Goal: Task Accomplishment & Management: Manage account settings

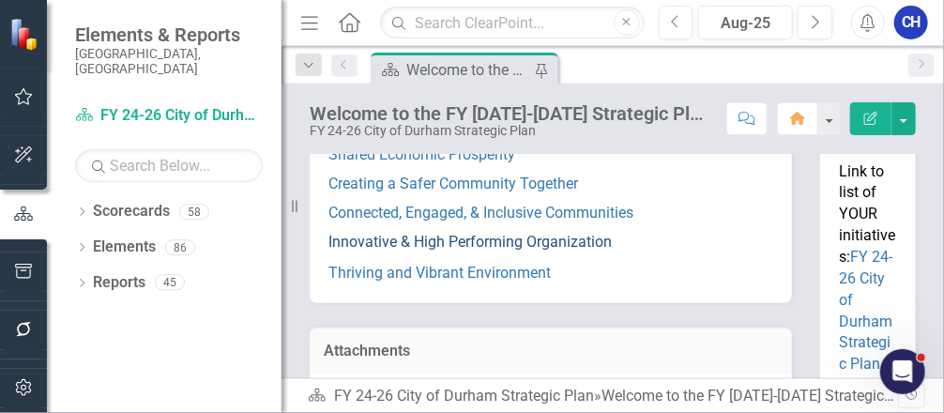
scroll to position [451, 0]
click at [447, 250] on link "Innovative & High Performing Organization" at bounding box center [470, 241] width 283 height 18
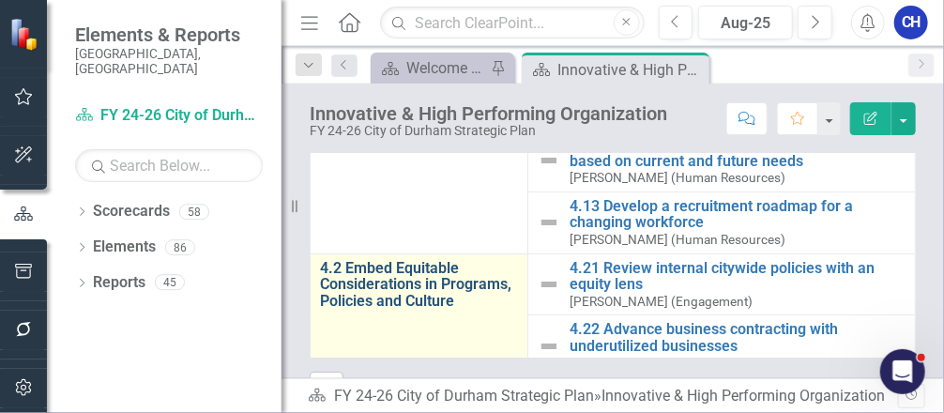
scroll to position [300, 0]
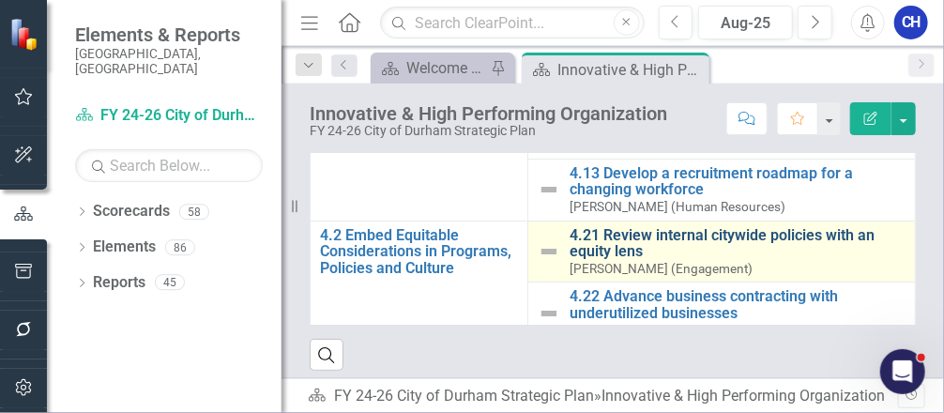
click at [581, 238] on link "4.21 Review internal citywide policies with an equity lens" at bounding box center [738, 243] width 336 height 33
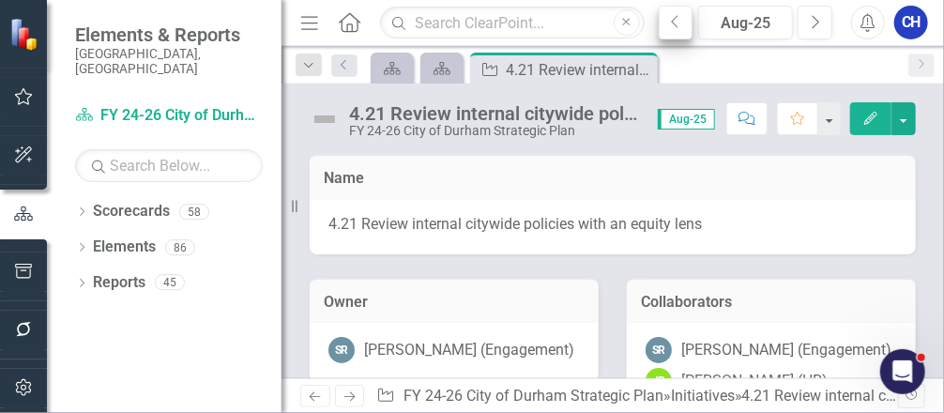
scroll to position [225, 0]
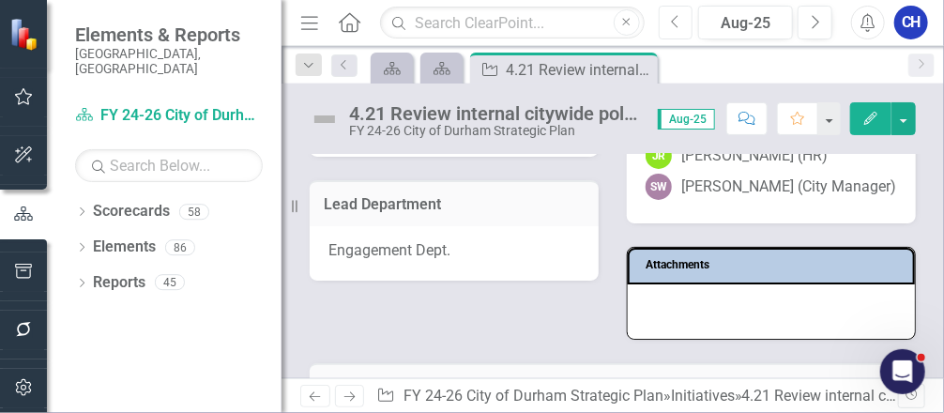
click at [674, 26] on icon "Previous" at bounding box center [676, 22] width 10 height 17
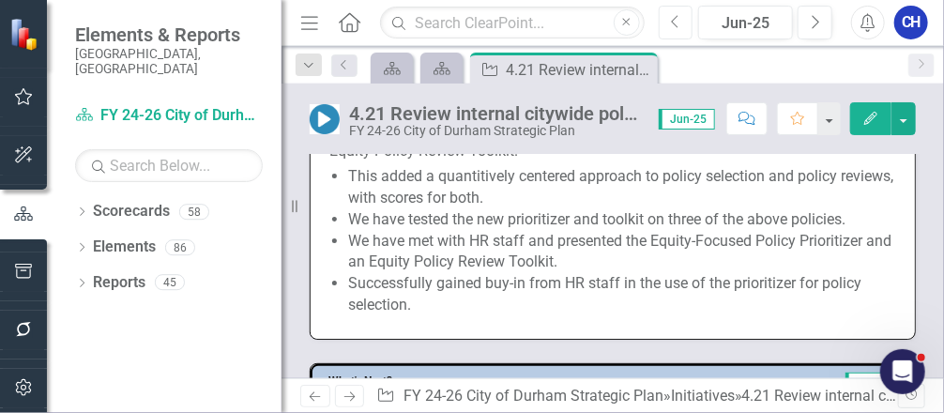
scroll to position [1352, 0]
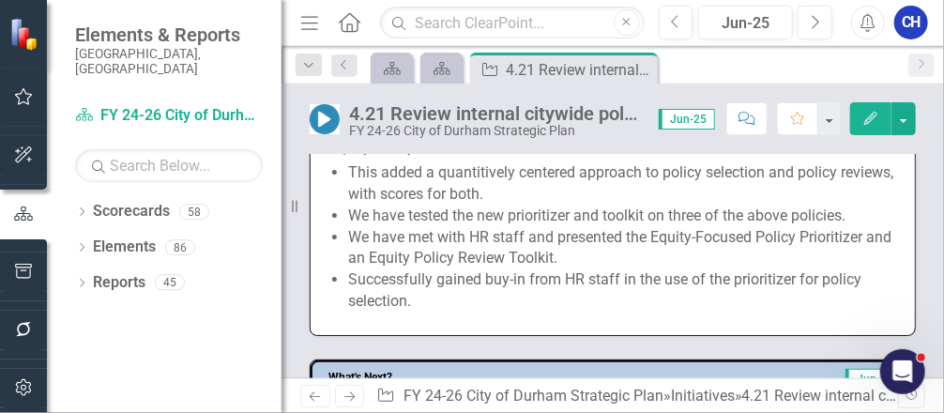
click at [437, 270] on li "We have met with HR staff and presented the Equity-Focused Policy Prioritizer a…" at bounding box center [622, 248] width 548 height 43
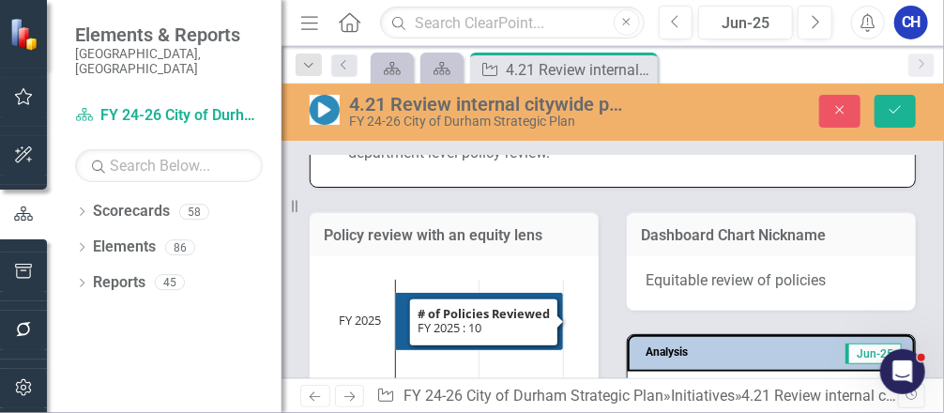
type textarea "<p>We have continued to conduct policy review work.</p> <p>Policies reviewed th…"
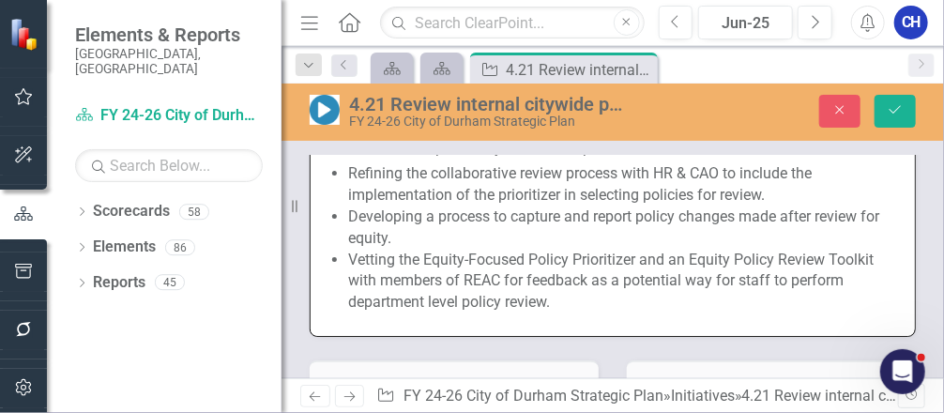
scroll to position [0, 0]
click at [466, 249] on li "Developing a process to capture and report policy changes made after review for…" at bounding box center [622, 228] width 548 height 43
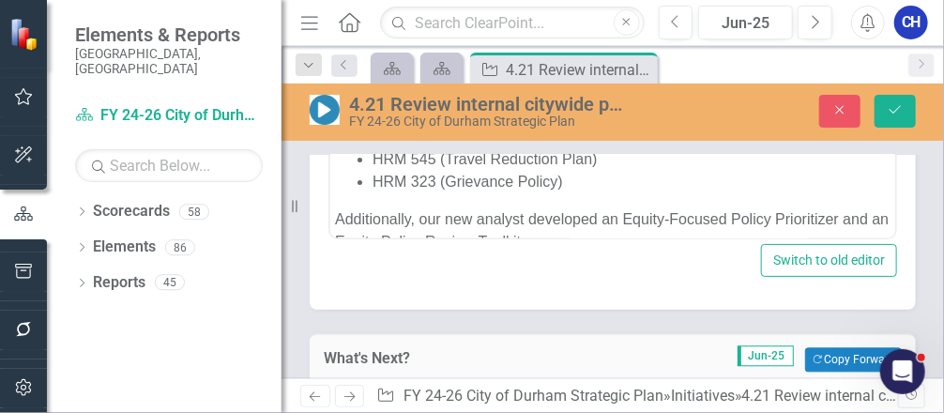
scroll to position [1337, 0]
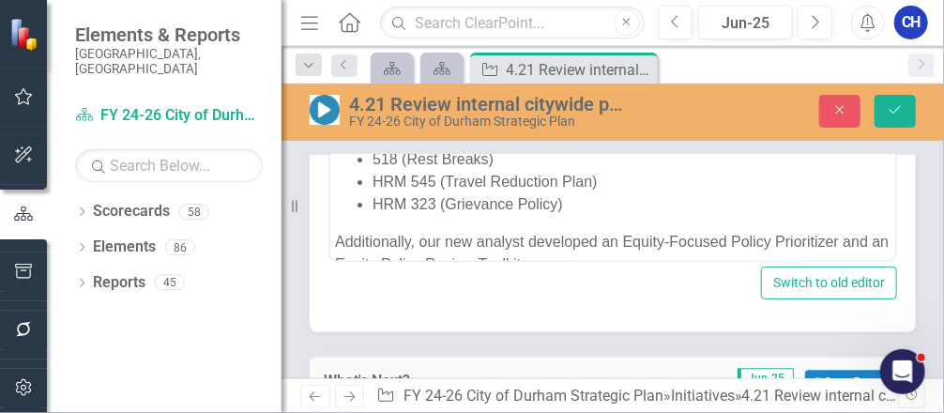
click at [597, 249] on p "Additionally, our new analyst developed an Equity-Focused Policy Prioritizer an…" at bounding box center [612, 253] width 556 height 45
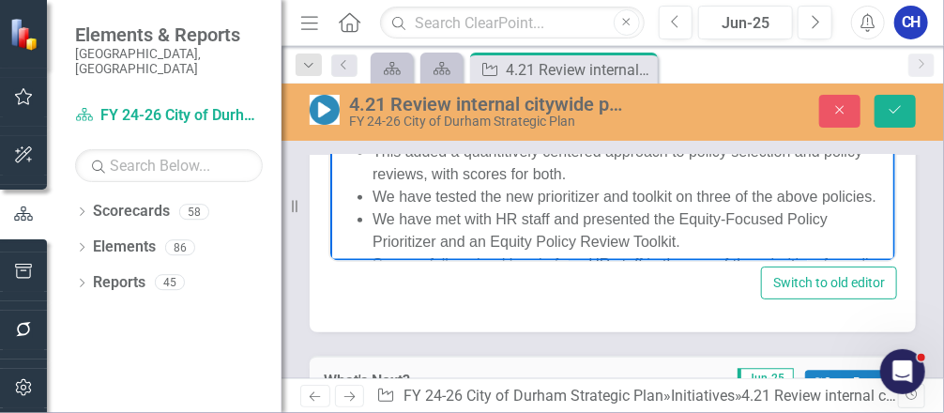
scroll to position [225, 0]
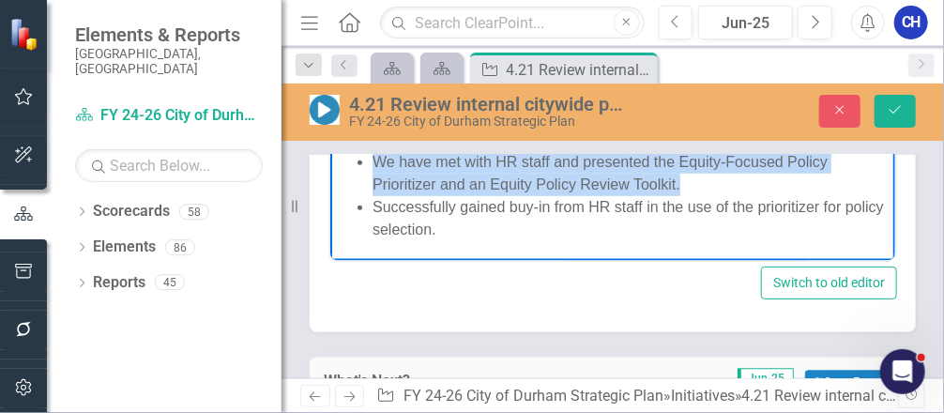
drag, startPoint x: 375, startPoint y: 173, endPoint x: 689, endPoint y: 189, distance: 314.9
click at [689, 189] on li "We have met with HR staff and presented the Equity-Focused Policy Prioritizer a…" at bounding box center [631, 173] width 518 height 45
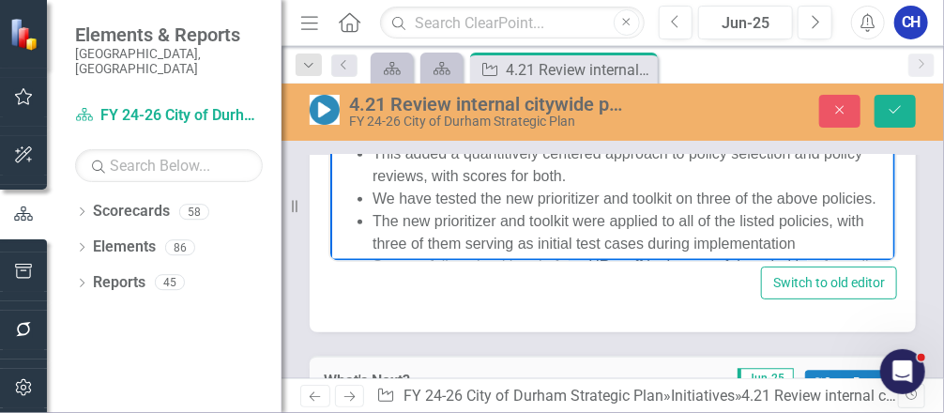
scroll to position [150, 0]
drag, startPoint x: 590, startPoint y: 194, endPoint x: 672, endPoint y: 182, distance: 82.6
click at [672, 182] on li "This added a quantitively centered approach to policy selection and policy revi…" at bounding box center [631, 163] width 518 height 45
click at [926, 96] on div "Close Save" at bounding box center [806, 111] width 248 height 33
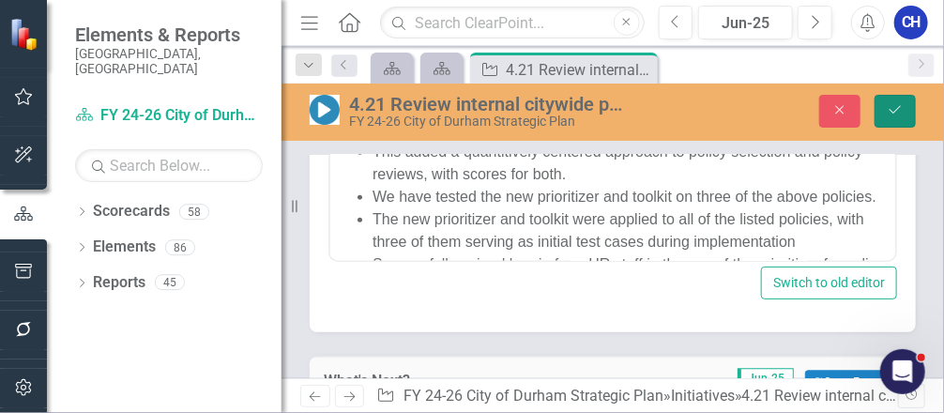
click at [903, 102] on button "Save" at bounding box center [895, 111] width 41 height 33
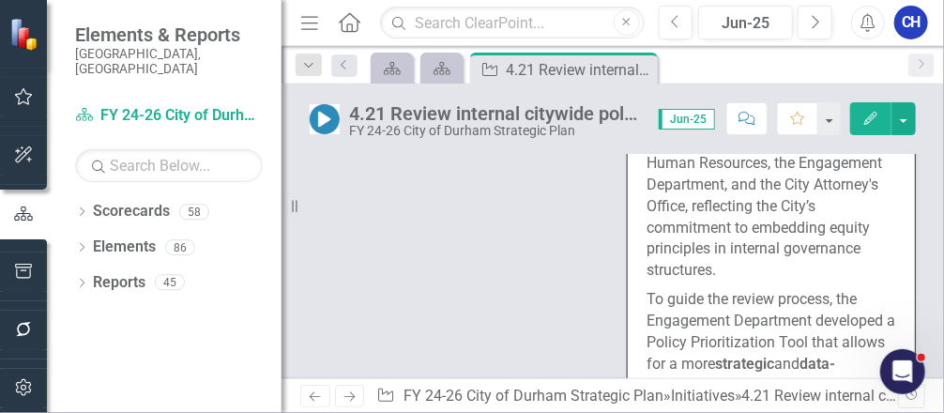
scroll to position [2328, 0]
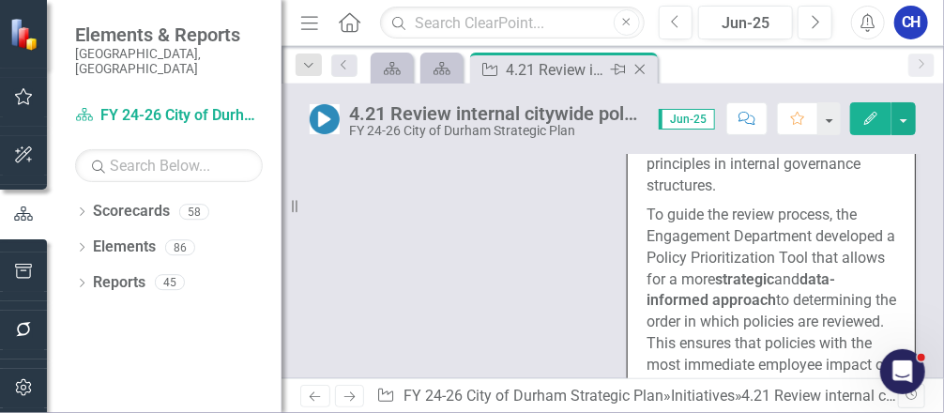
click at [648, 73] on icon "Close" at bounding box center [640, 69] width 19 height 15
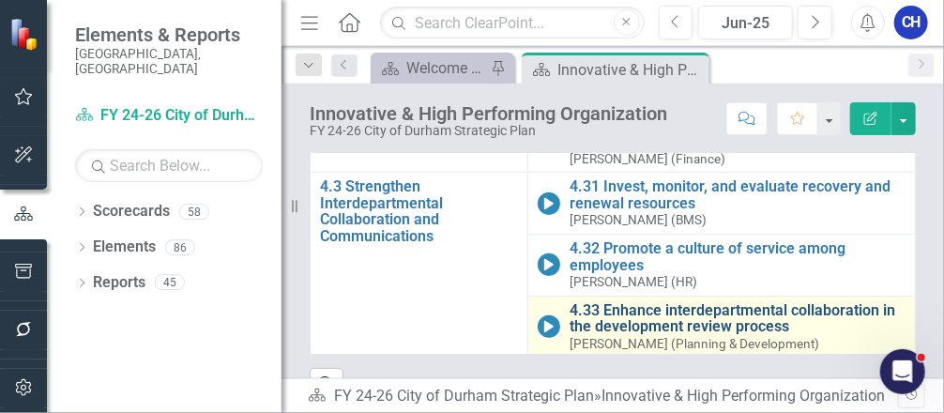
scroll to position [309, 0]
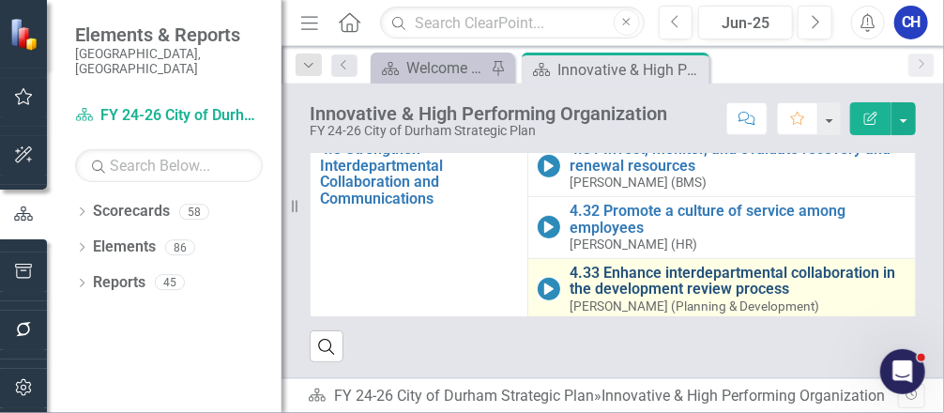
click at [627, 276] on link "4.33 Enhance interdepartmental collaboration in the development review process" at bounding box center [738, 281] width 336 height 33
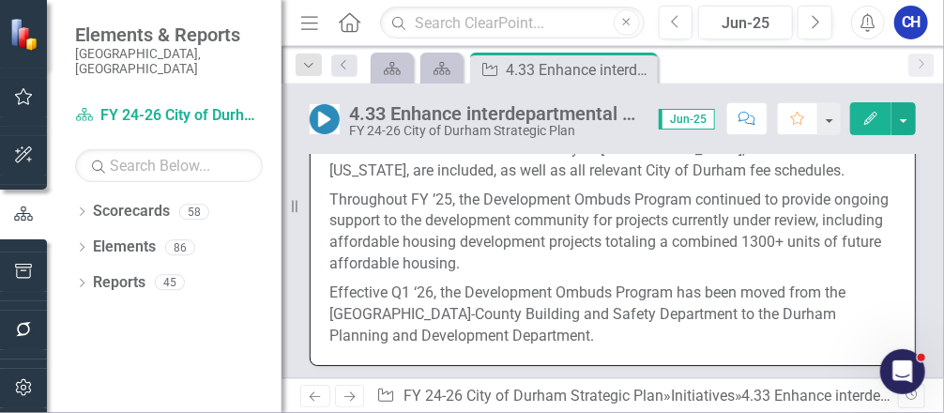
scroll to position [1352, 0]
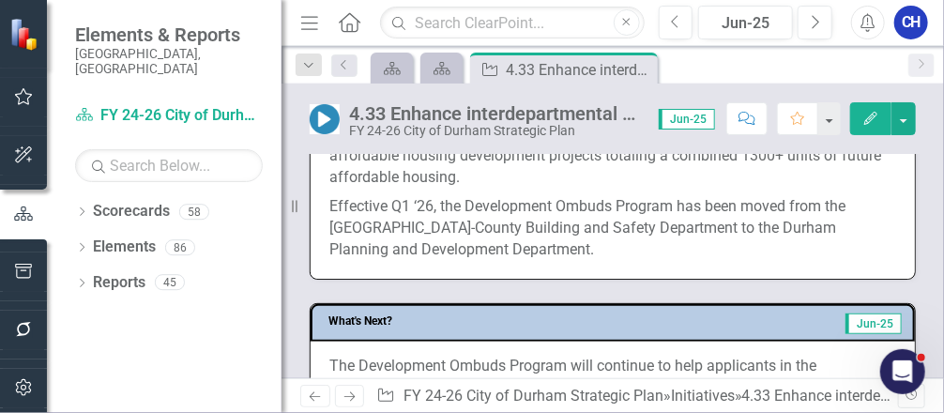
click at [553, 236] on p "Effective Q1 ‘26, the Development Ombuds Program has been moved from the [GEOGR…" at bounding box center [612, 226] width 567 height 69
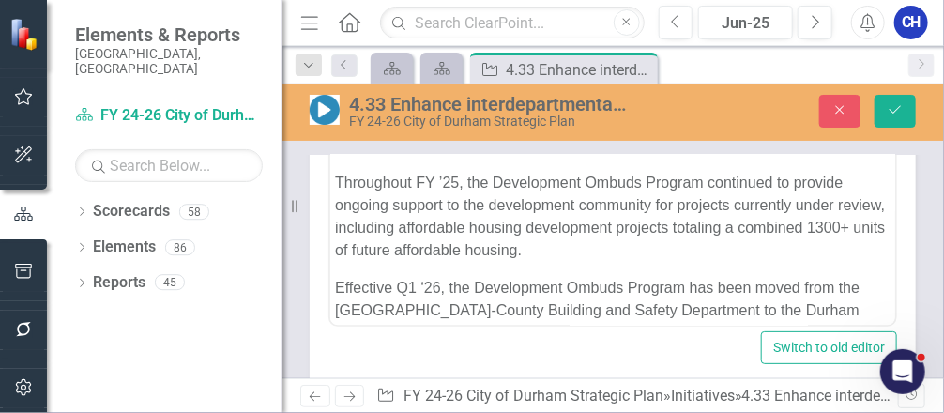
scroll to position [41, 0]
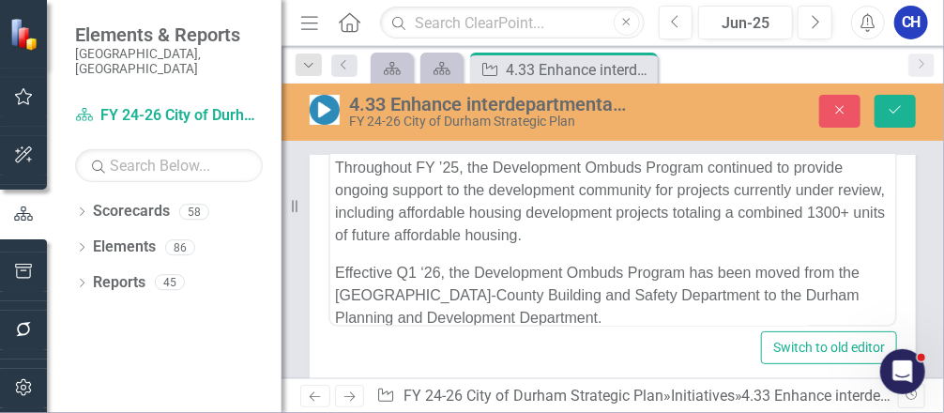
click at [554, 287] on p "Effective Q1 ‘26, the Development Ombuds Program has been moved from the [GEOGR…" at bounding box center [612, 295] width 556 height 68
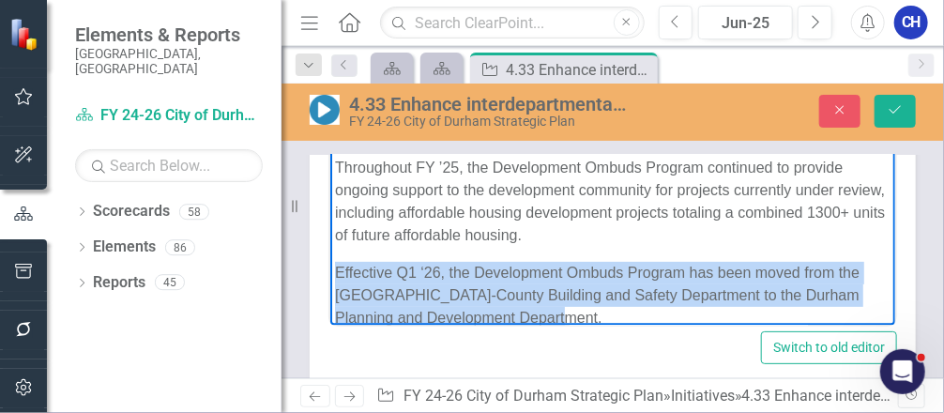
drag, startPoint x: 508, startPoint y: 293, endPoint x: 329, endPoint y: 242, distance: 186.3
click at [329, 242] on body "At the start of Q3 FY ‘25, the Development Ombuds Program webpage was launched …" at bounding box center [611, 152] width 565 height 392
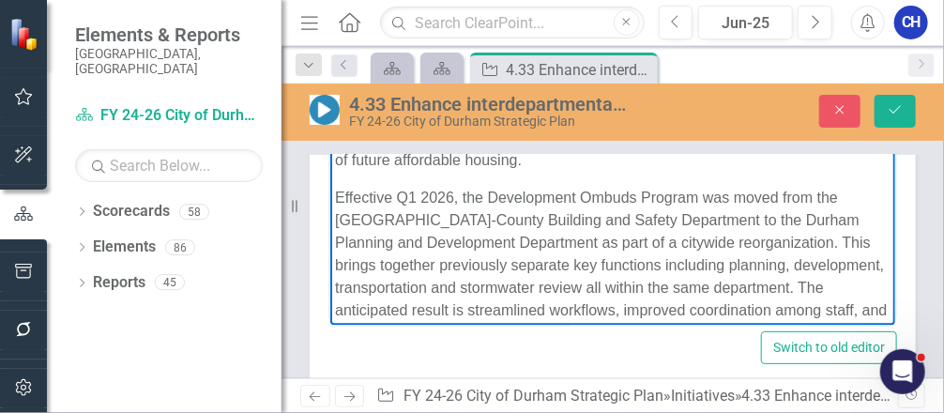
scroll to position [145, 0]
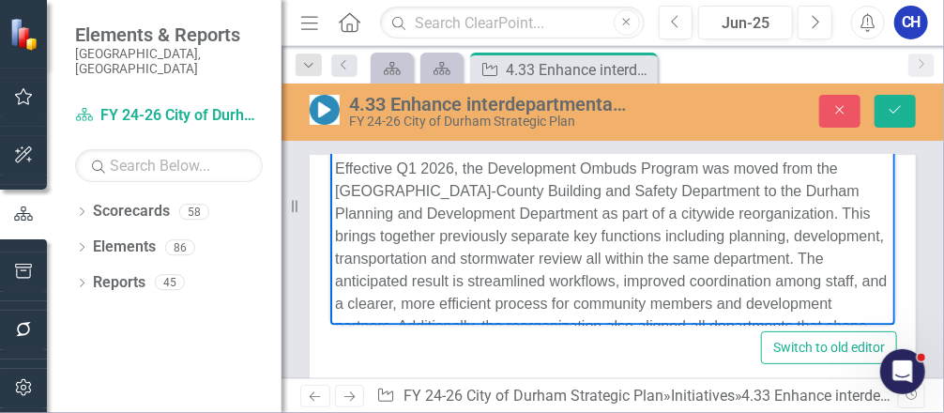
click at [424, 235] on span "Effective Q1 2026, the Development Ombuds Program was moved from the [GEOGRAPHI…" at bounding box center [610, 280] width 552 height 241
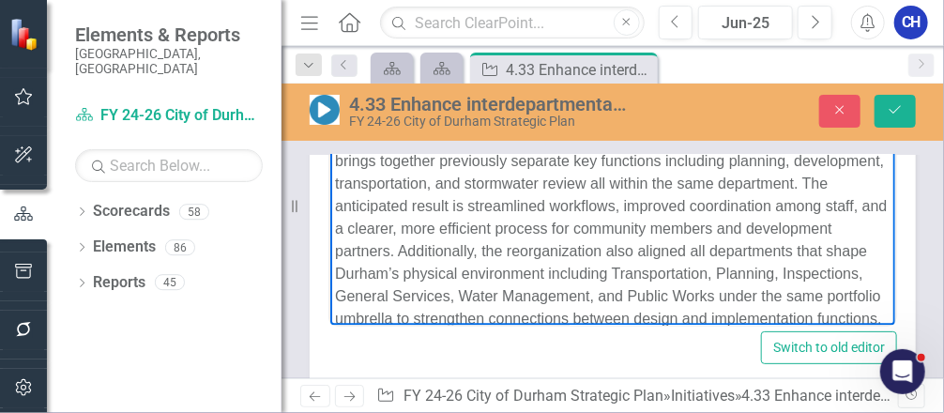
click at [633, 226] on span "Effective Q1 2026, the Development Ombuds Program was moved from the [GEOGRAPHI…" at bounding box center [610, 204] width 552 height 241
click at [799, 277] on span "Effective Q1 2026, the Development Ombuds Program was moved from the [GEOGRAPHI…" at bounding box center [610, 204] width 552 height 241
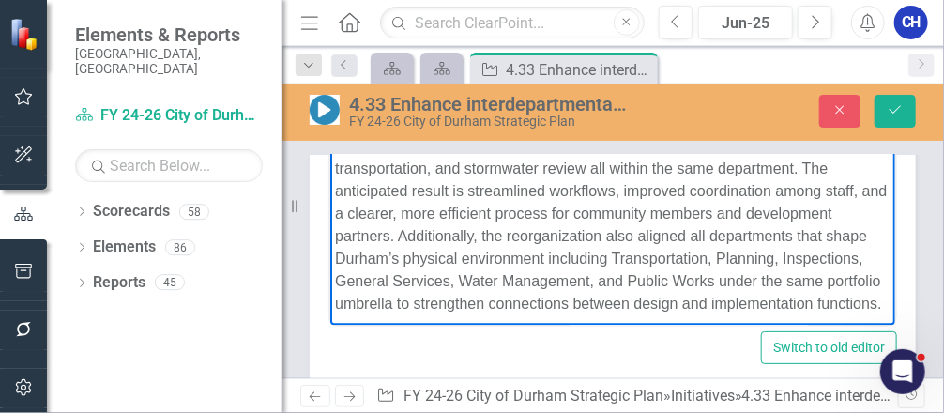
scroll to position [244, 0]
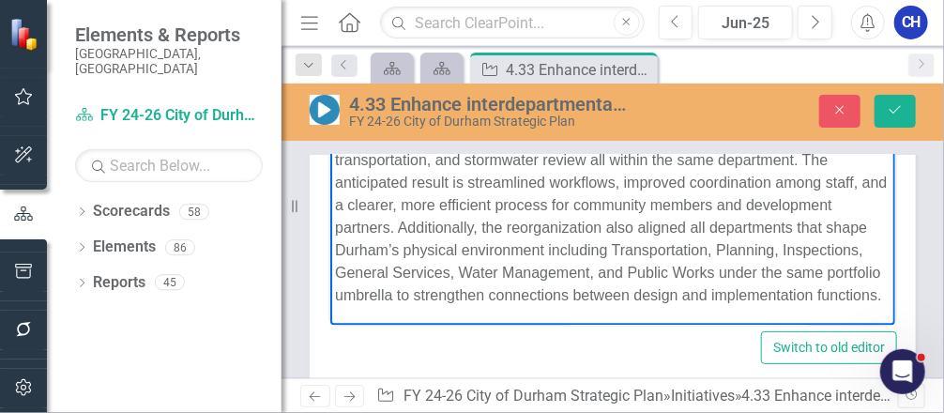
click at [547, 298] on p "Effective Q1 2026, the Development Ombuds Program was moved from the [GEOGRAPHI…" at bounding box center [612, 182] width 556 height 248
click at [619, 255] on span "Effective Q1 2026, the Development Ombuds Program was moved from the [GEOGRAPHI…" at bounding box center [610, 181] width 552 height 241
click at [724, 260] on p "Effective Q1 2026, the Development Ombuds Program was moved from the [GEOGRAPHI…" at bounding box center [612, 182] width 556 height 248
click at [801, 251] on span "Effective Q1 2026, the Development Ombuds Program was moved from the [GEOGRAPHI…" at bounding box center [610, 181] width 552 height 241
click at [901, 95] on button "Save" at bounding box center [895, 111] width 41 height 33
